Goal: Check status

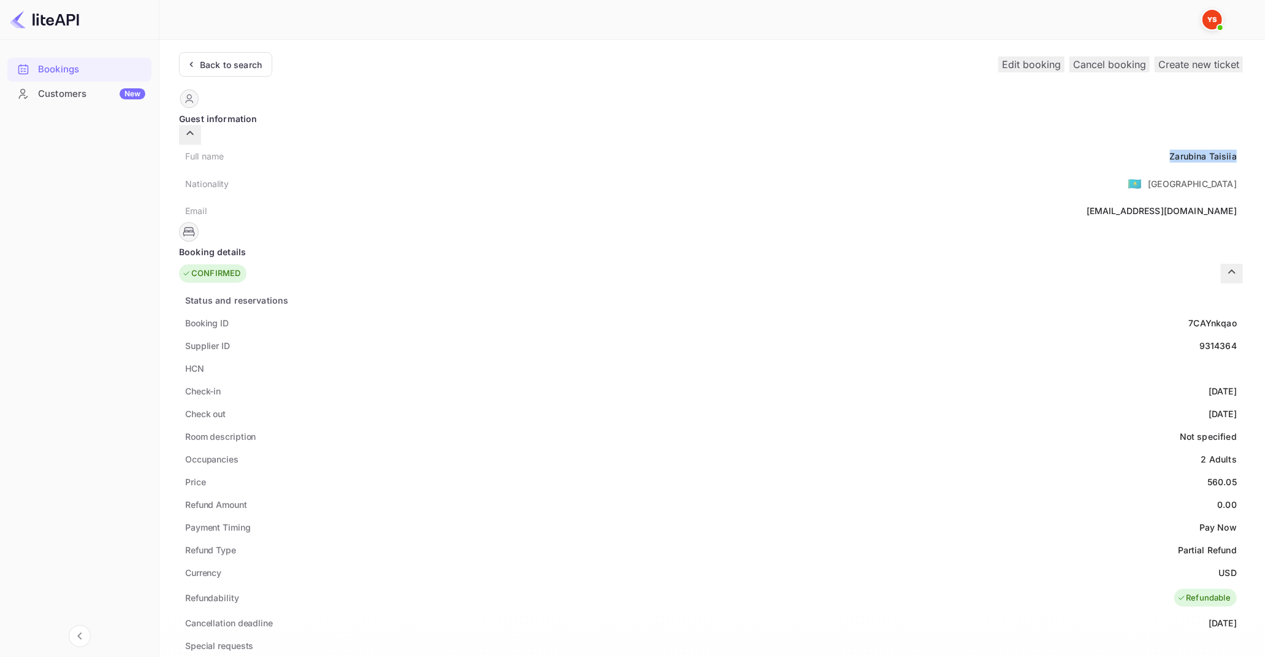
drag, startPoint x: 629, startPoint y: 140, endPoint x: 699, endPoint y: 146, distance: 70.1
click at [699, 146] on div "Full name [PERSON_NAME]" at bounding box center [711, 156] width 1064 height 23
copy div "Zarubina Taisiia"
drag, startPoint x: 666, startPoint y: 464, endPoint x: 697, endPoint y: 468, distance: 32.1
click at [697, 470] on div "Price 560.05" at bounding box center [711, 481] width 1064 height 23
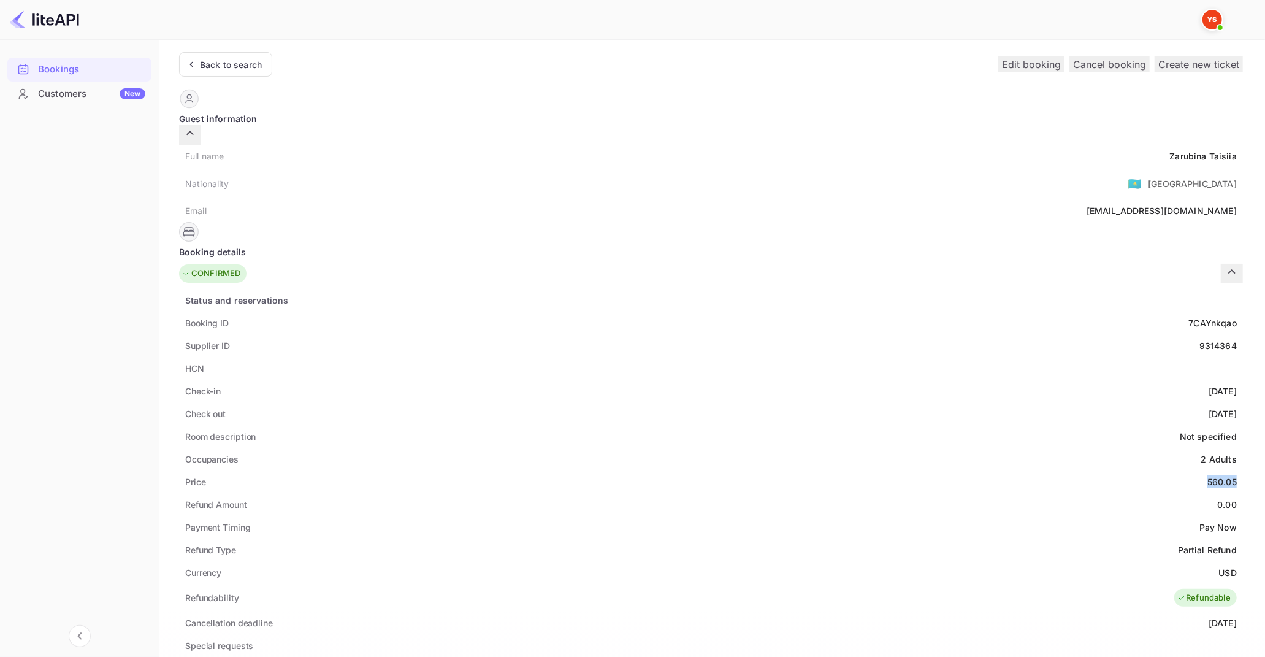
copy div "560.05"
drag, startPoint x: 675, startPoint y: 549, endPoint x: 697, endPoint y: 554, distance: 22.0
click at [697, 561] on div "Currency USD" at bounding box center [711, 572] width 1064 height 23
copy div "USD"
click at [232, 69] on div "Back to search" at bounding box center [231, 64] width 62 height 13
